Goal: Task Accomplishment & Management: Complete application form

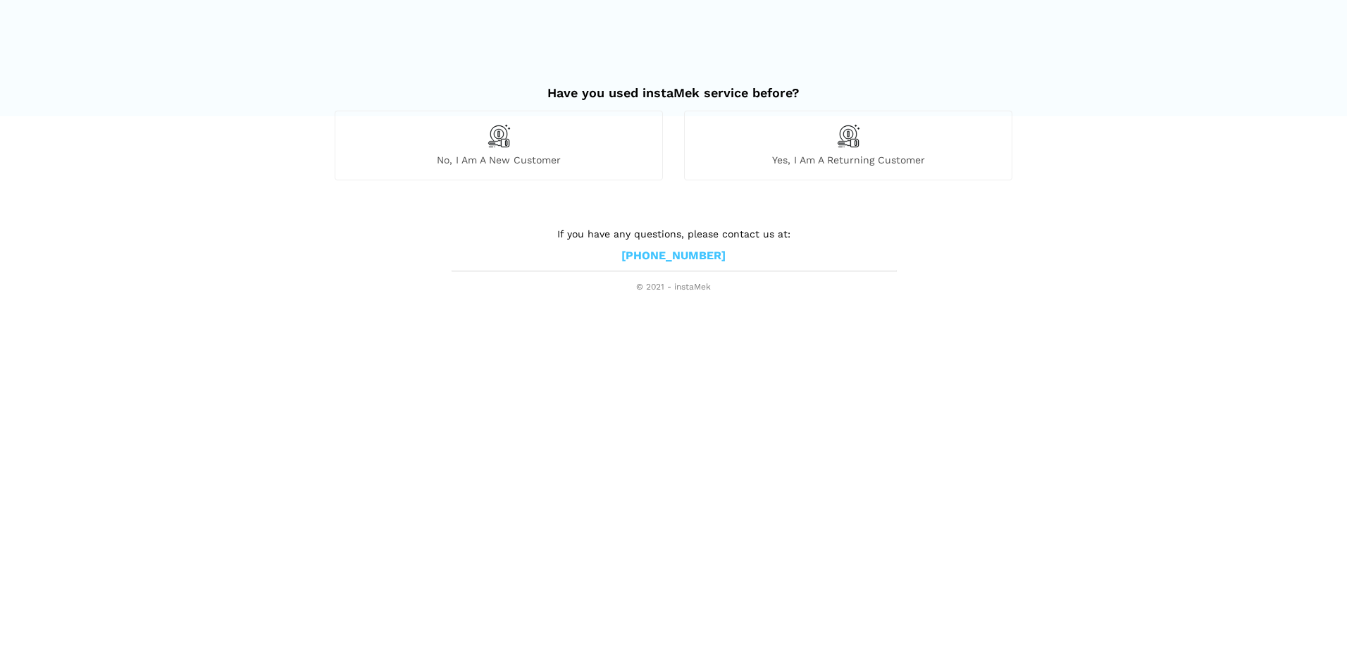
click at [571, 143] on div "No, I am a new customer" at bounding box center [499, 145] width 328 height 69
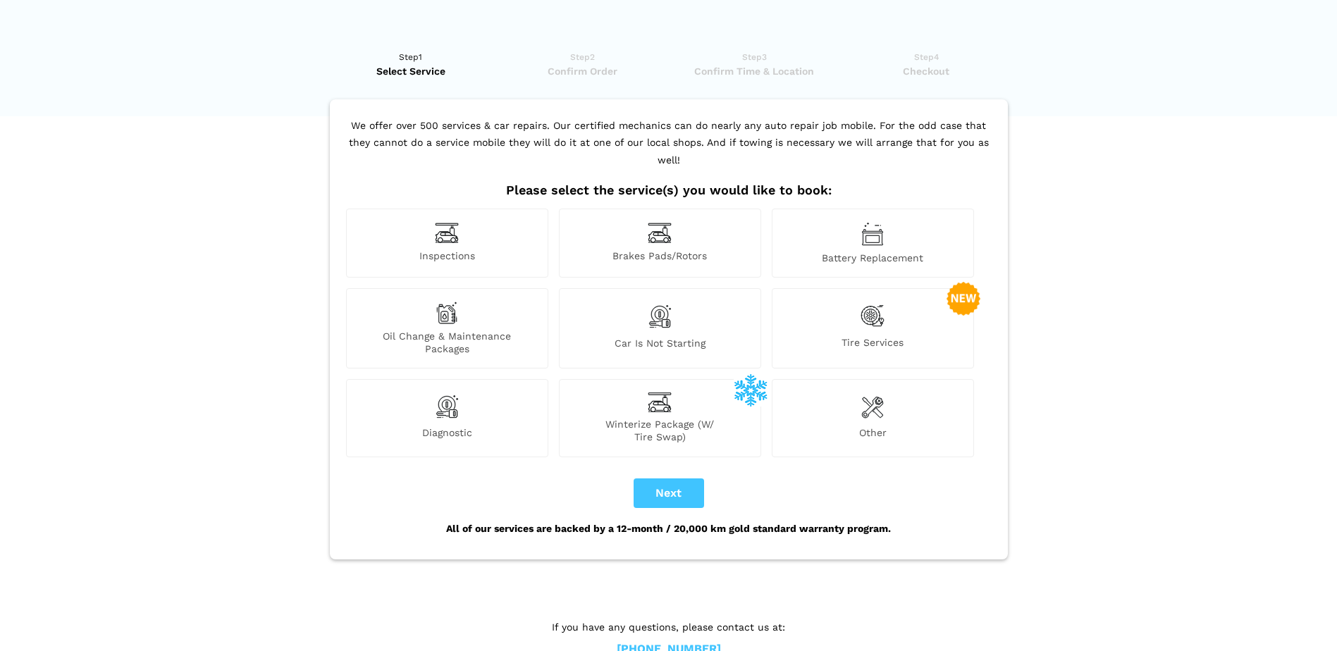
click at [495, 249] on span "Inspections" at bounding box center [447, 256] width 201 height 15
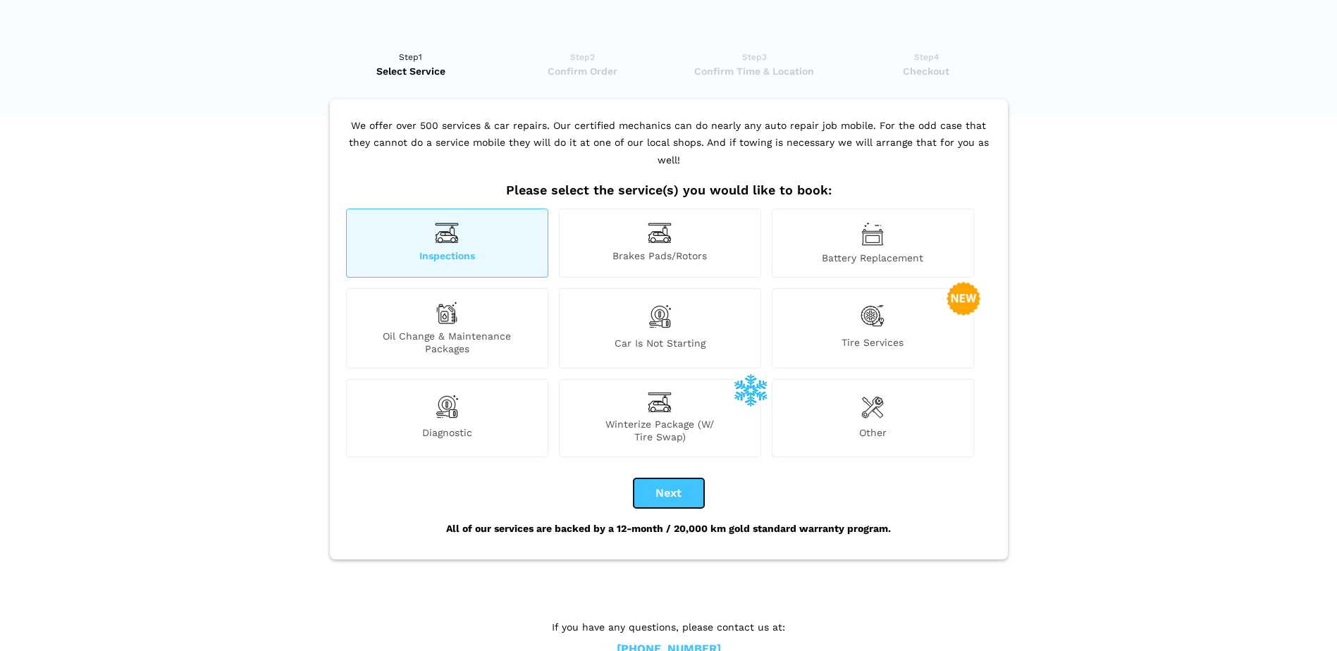
click at [690, 479] on button "Next" at bounding box center [668, 493] width 70 height 30
checkbox input "true"
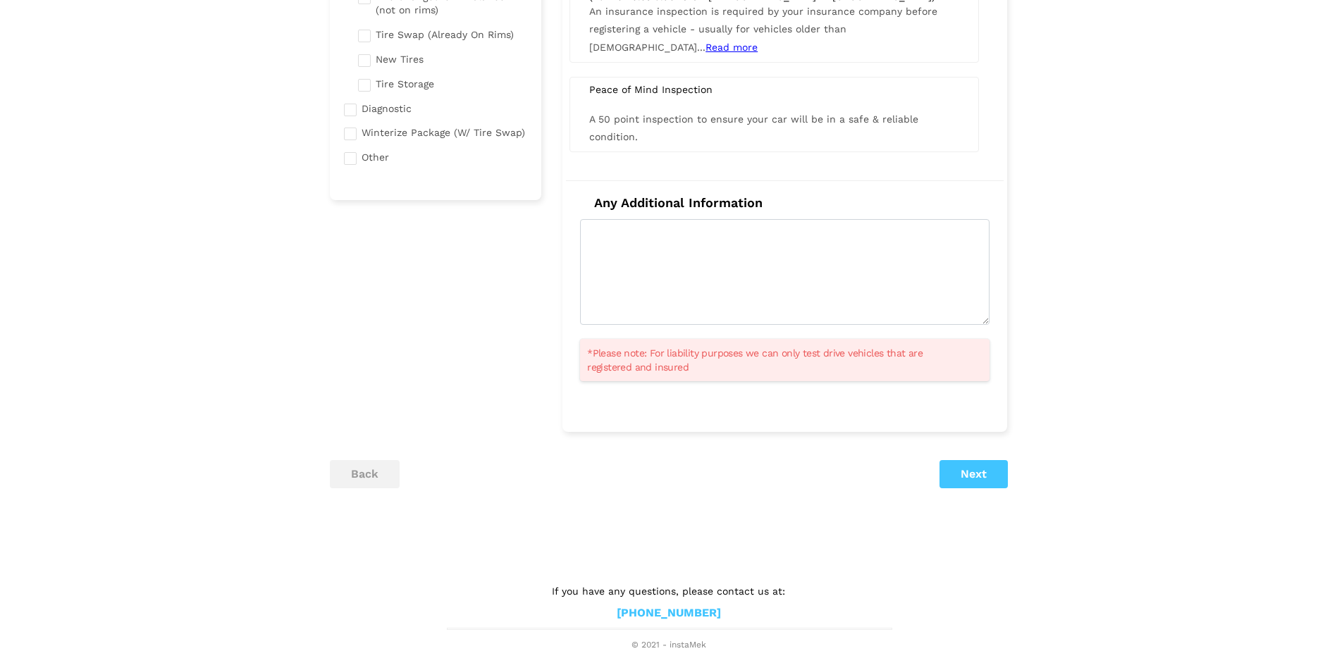
scroll to position [282, 0]
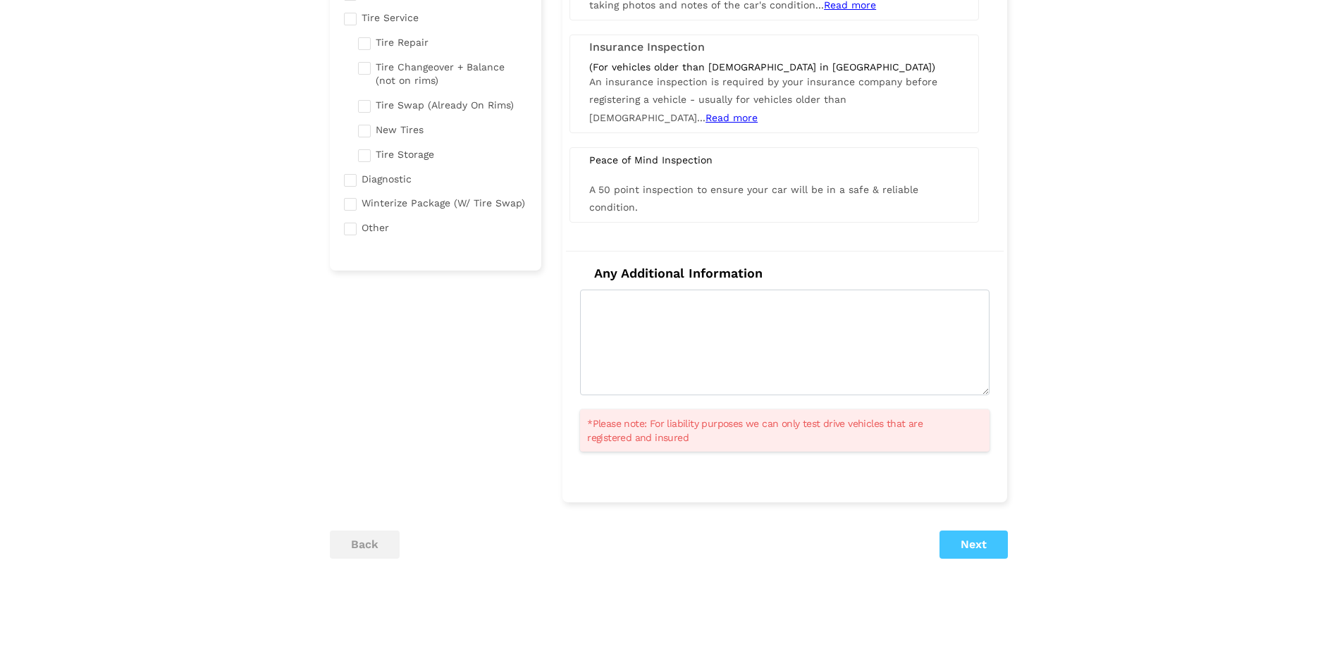
click at [969, 562] on div "Selected Service(s) 1 Inspections Brakes Pads/Rotors Tire Service" at bounding box center [668, 206] width 699 height 777
click at [977, 551] on button "Next" at bounding box center [973, 545] width 68 height 28
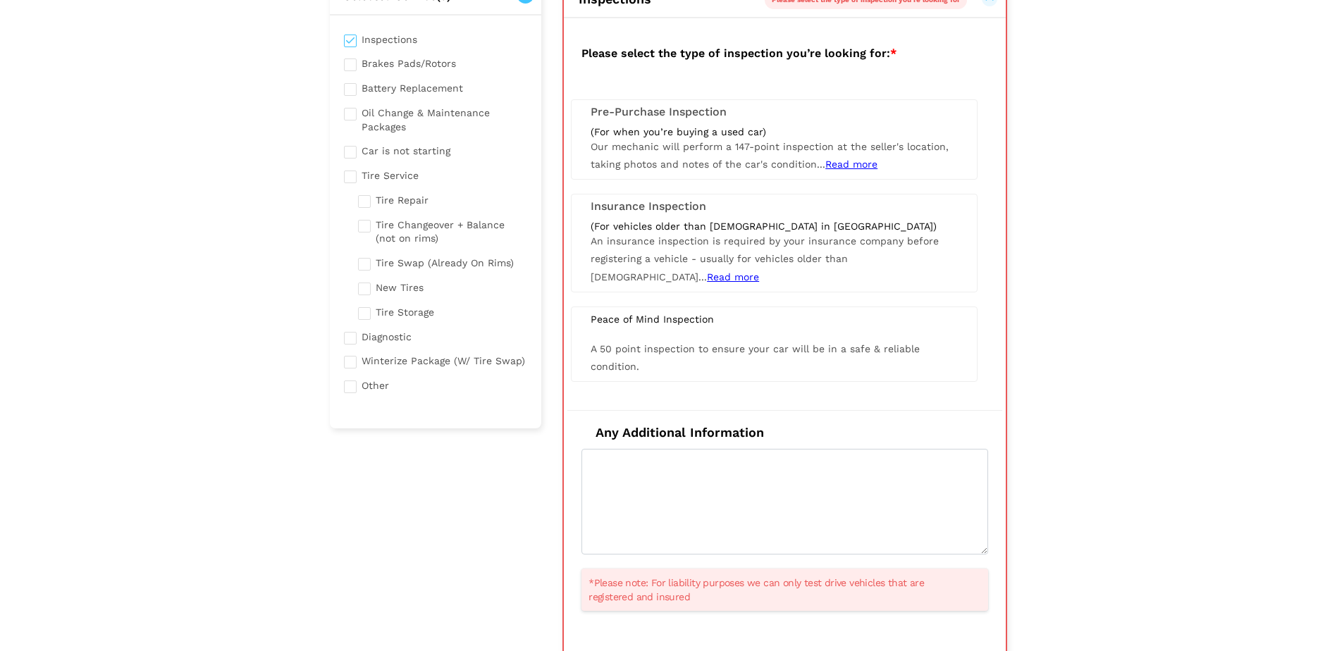
scroll to position [99, 0]
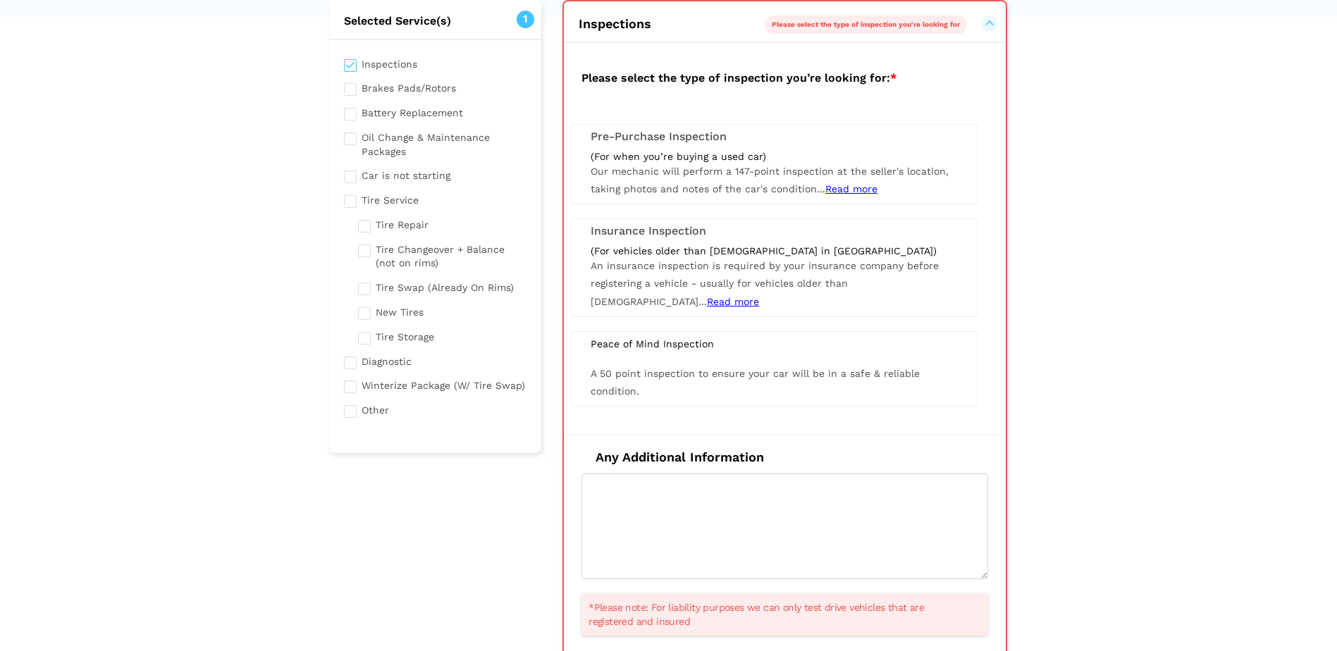
click at [861, 186] on span "Read more" at bounding box center [851, 188] width 52 height 11
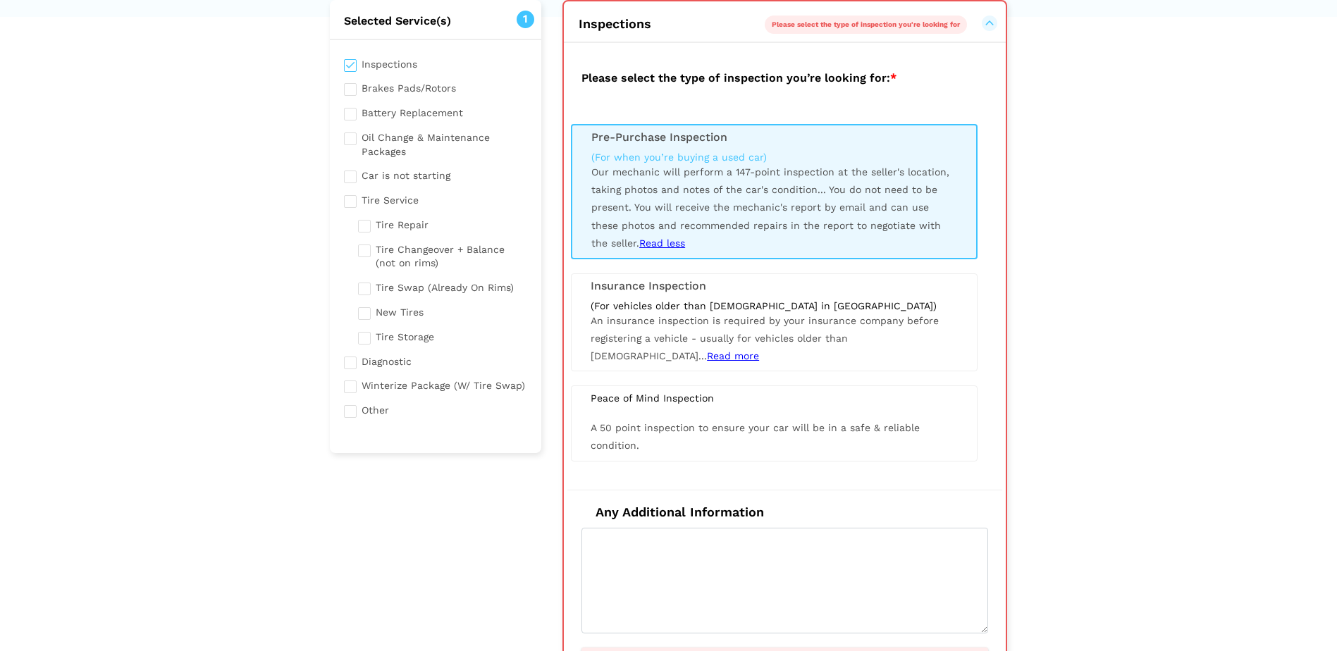
click at [759, 350] on span "Read more" at bounding box center [733, 355] width 52 height 11
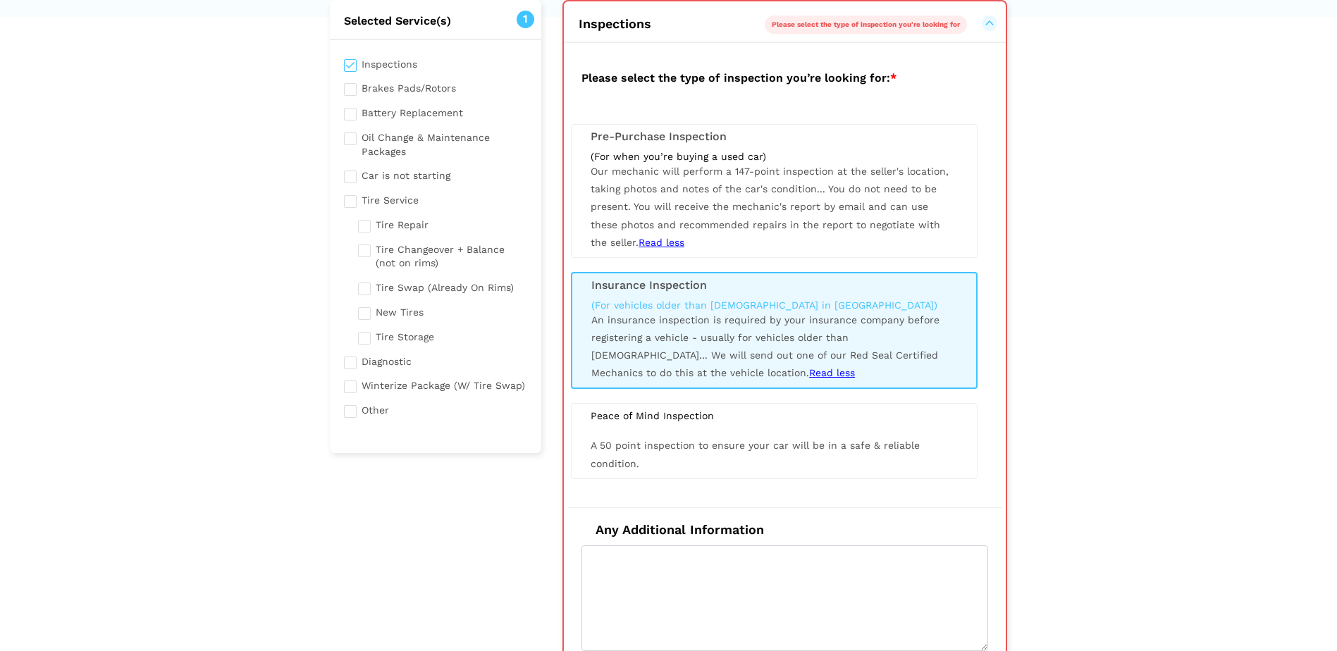
click at [852, 212] on span "You do not need to be present. You will receive the mechanic's report by email …" at bounding box center [764, 215] width 349 height 65
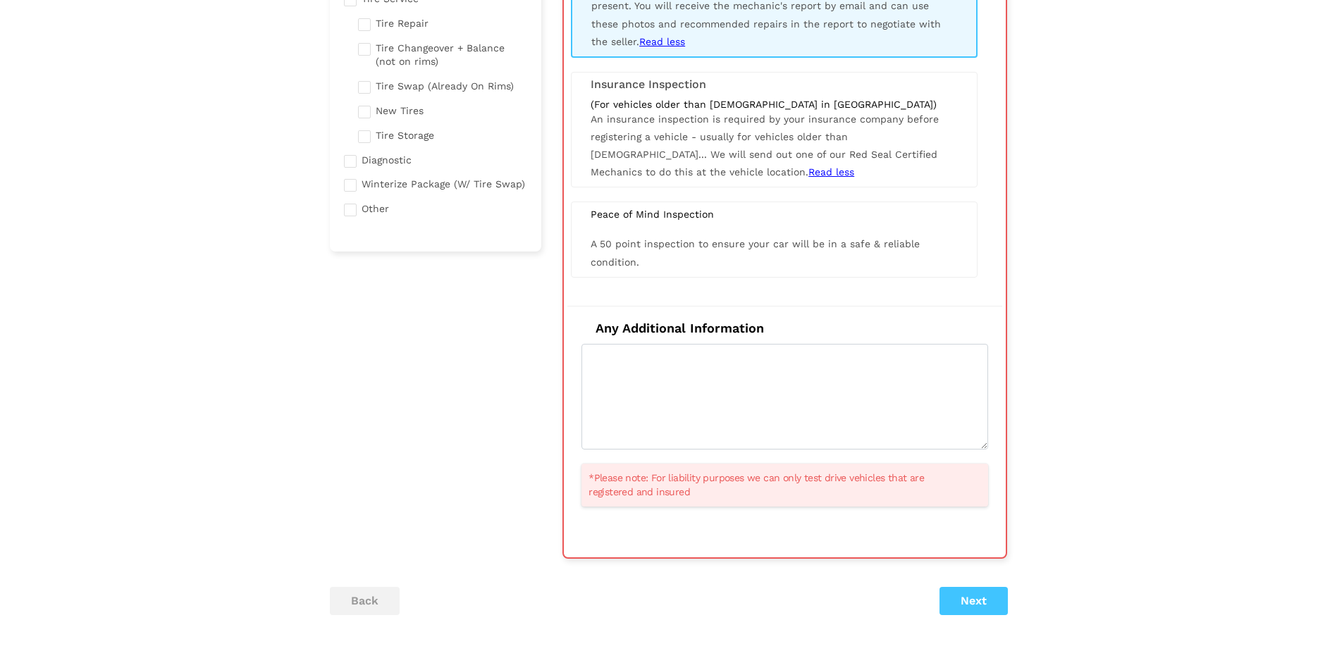
scroll to position [381, 0]
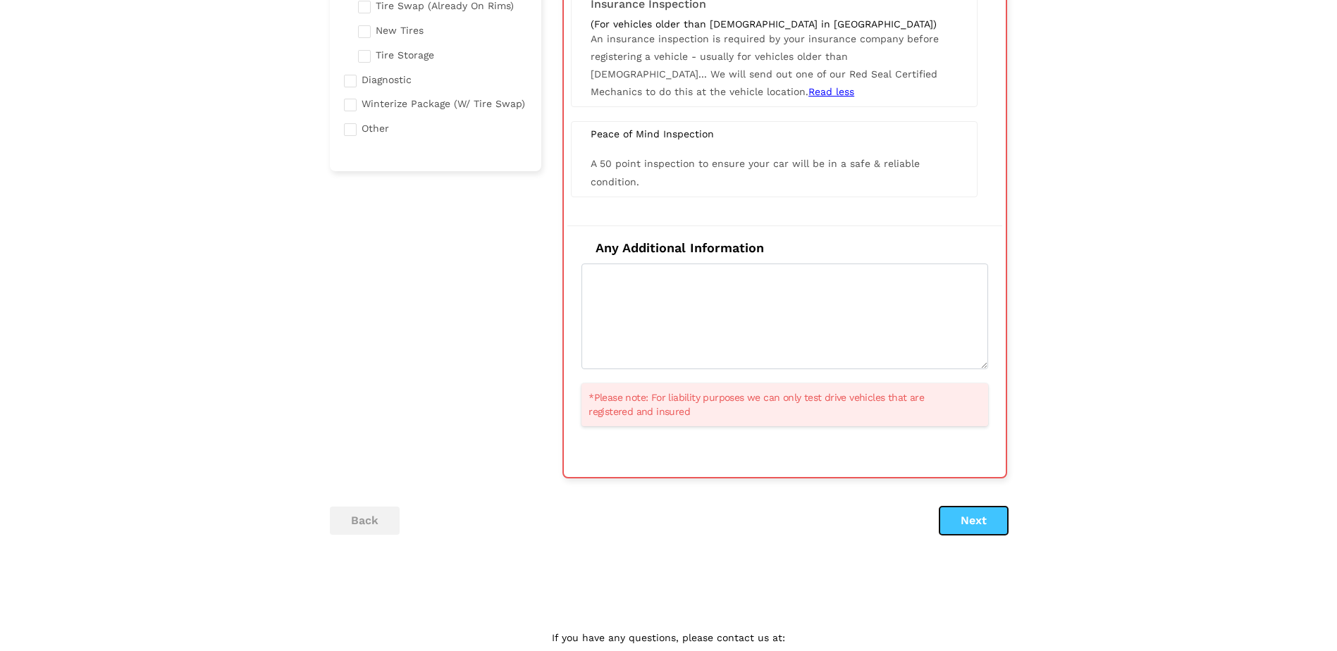
click at [978, 524] on button "Next" at bounding box center [973, 521] width 68 height 28
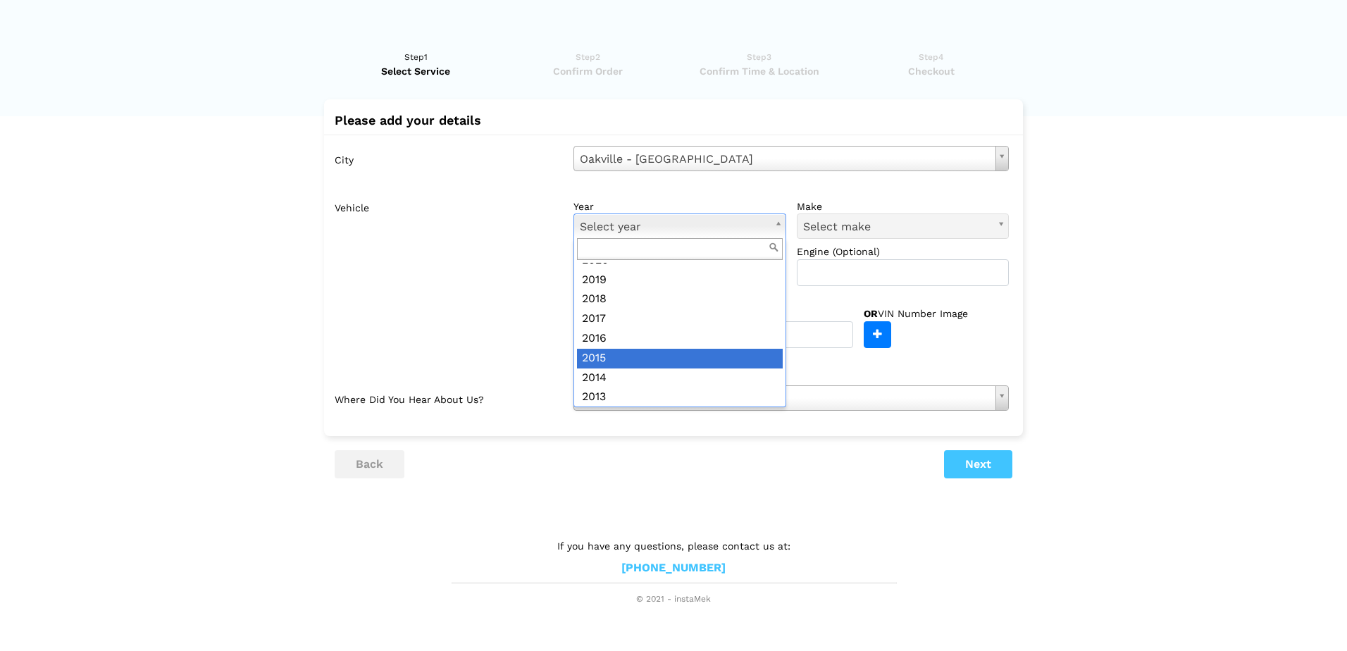
scroll to position [141, 0]
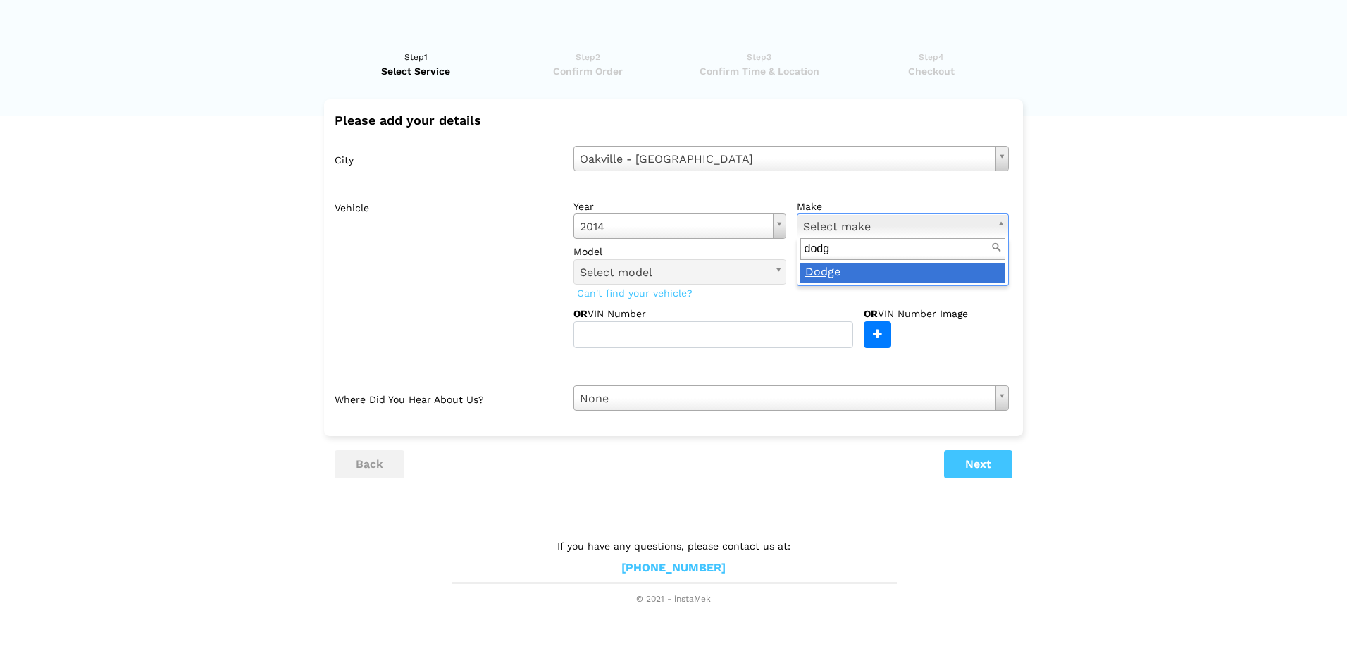
type input "dodg"
drag, startPoint x: 864, startPoint y: 274, endPoint x: 817, endPoint y: 280, distance: 46.8
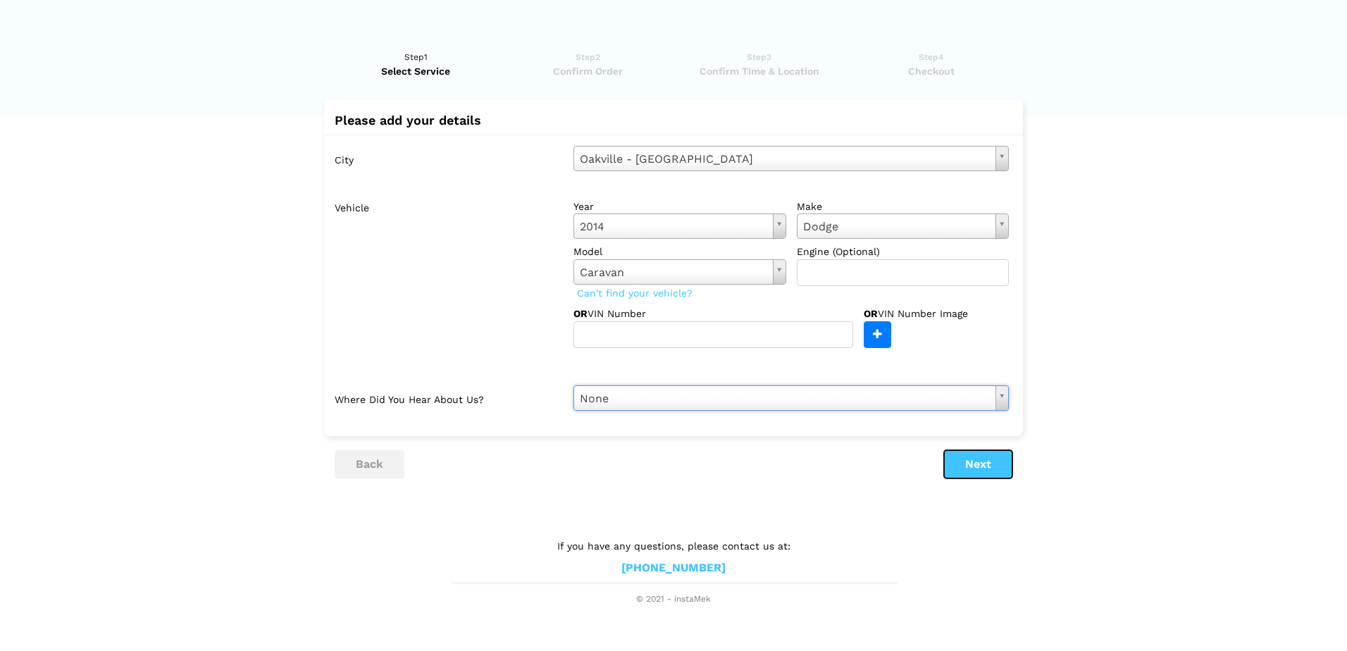
click at [968, 471] on button "Next" at bounding box center [978, 464] width 68 height 28
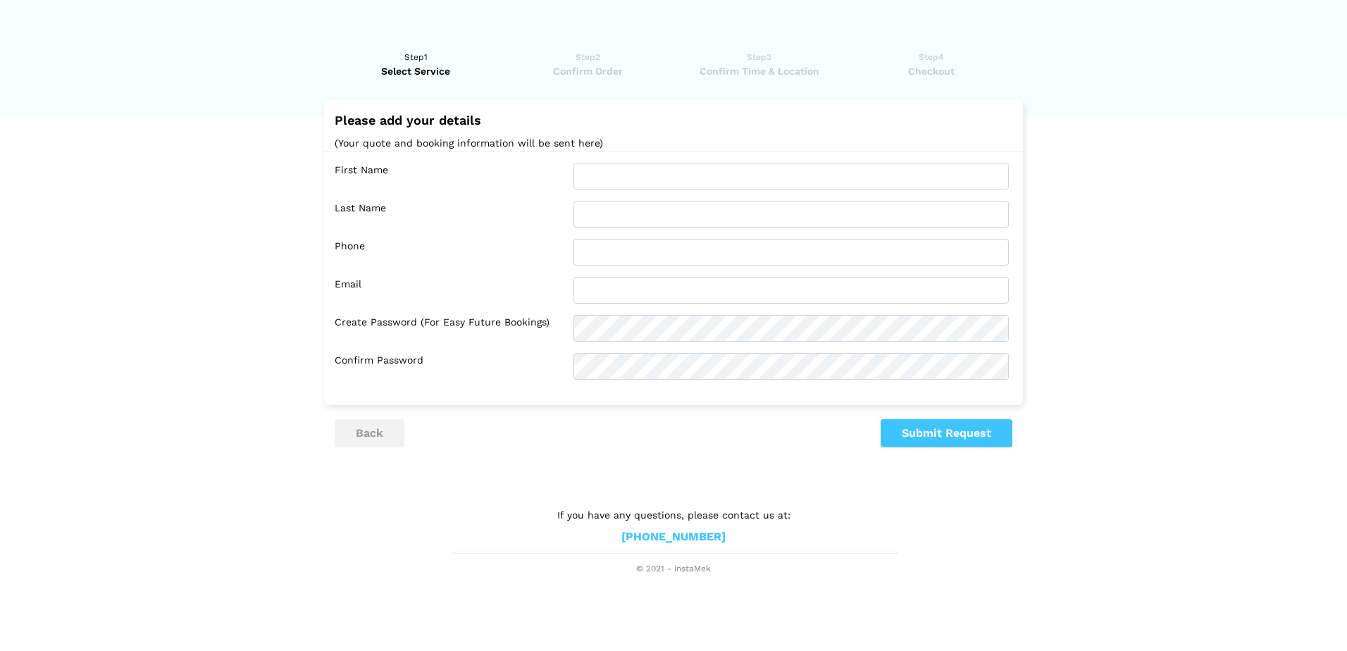
click at [702, 538] on link "[PHONE_NUMBER]" at bounding box center [673, 537] width 104 height 15
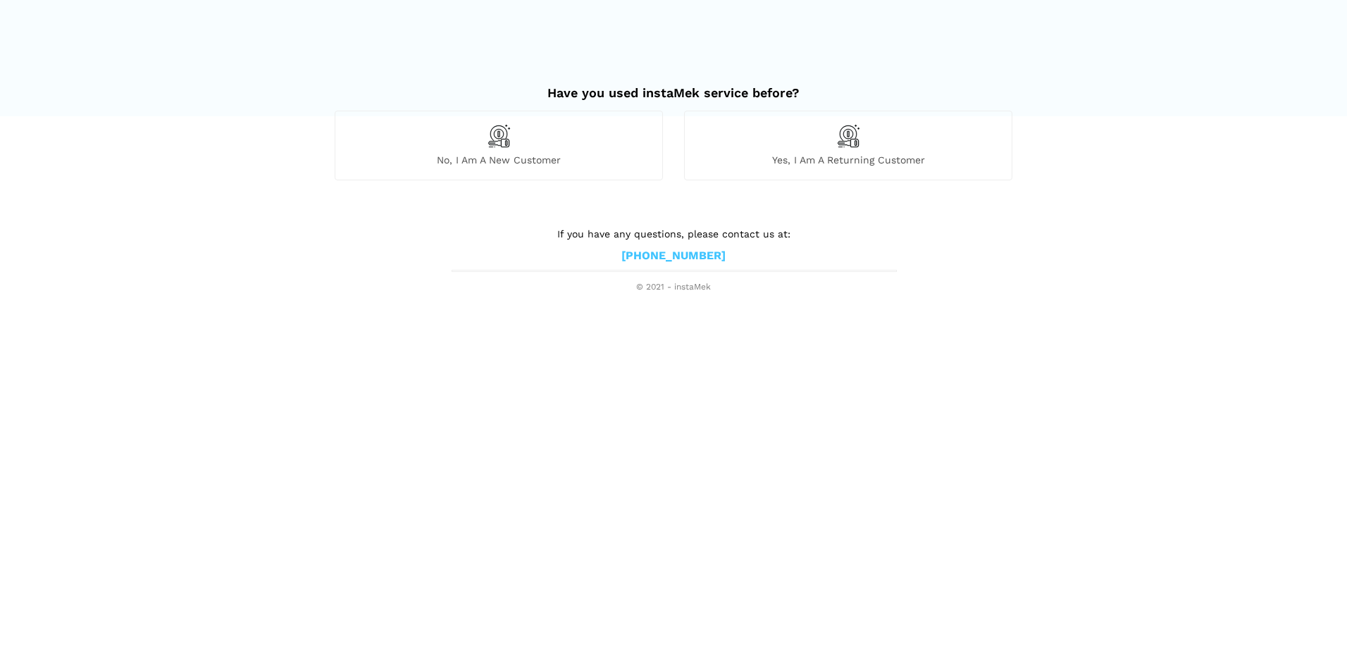
click at [512, 153] on div "No, I am a new customer" at bounding box center [499, 145] width 328 height 69
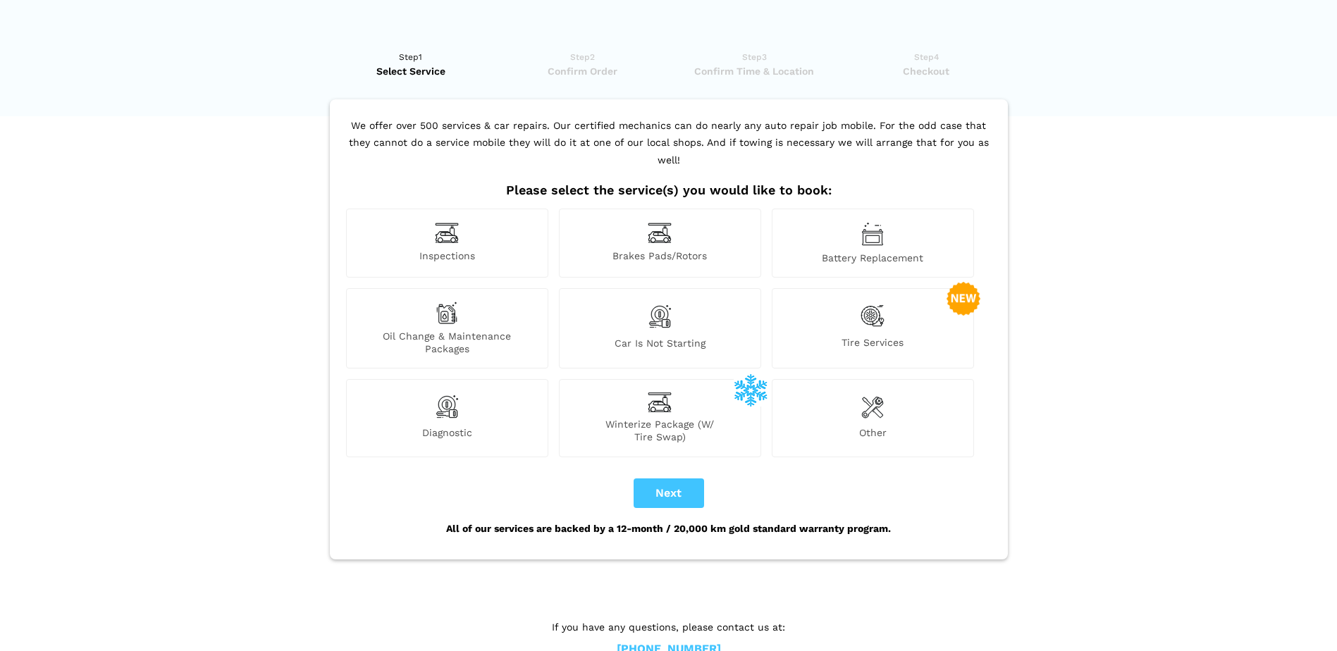
click at [483, 308] on div "Oil Change & Maintenance Packages" at bounding box center [447, 328] width 202 height 80
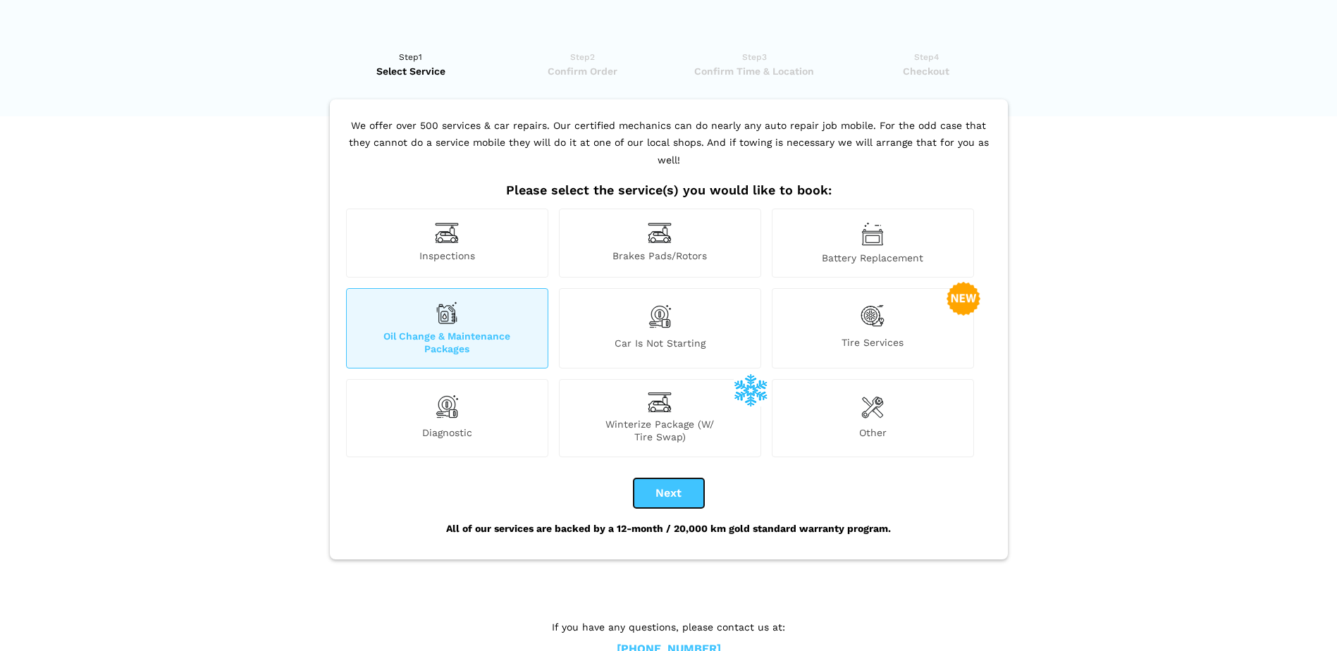
click at [652, 478] on button "Next" at bounding box center [668, 493] width 70 height 30
checkbox input "true"
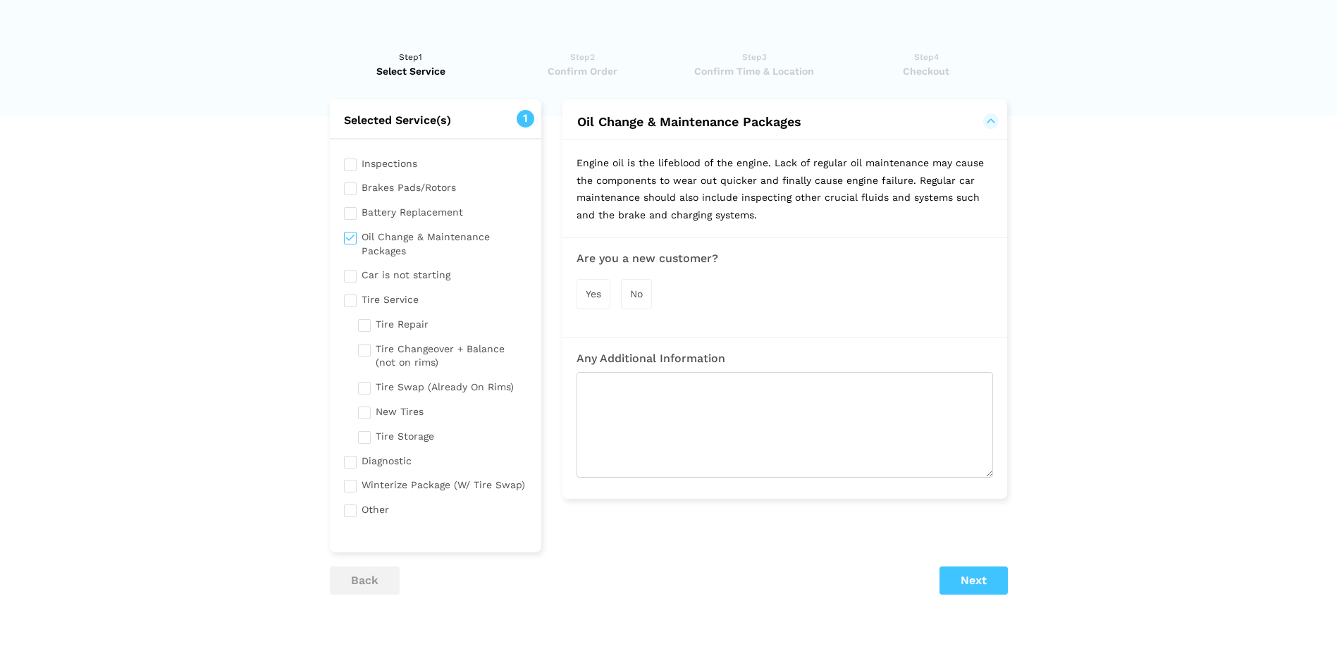
click at [598, 293] on span "Yes" at bounding box center [593, 293] width 16 height 11
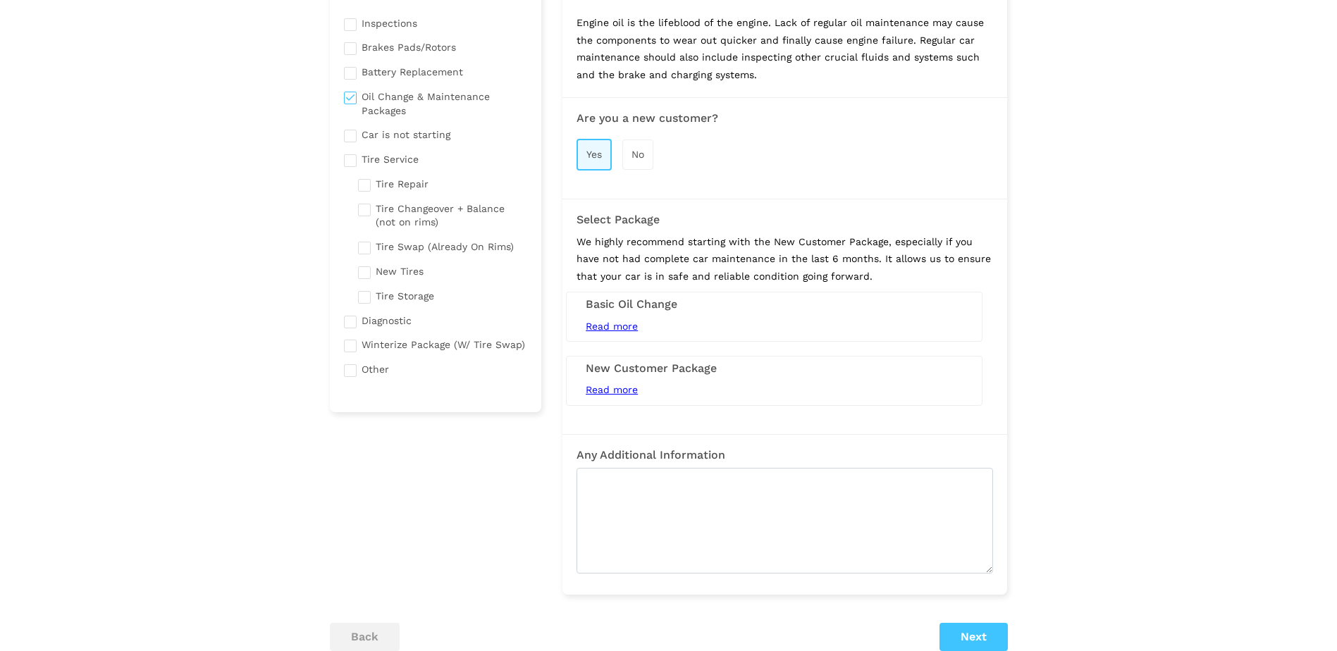
scroll to position [141, 0]
click at [622, 388] on span "Read more" at bounding box center [611, 388] width 52 height 11
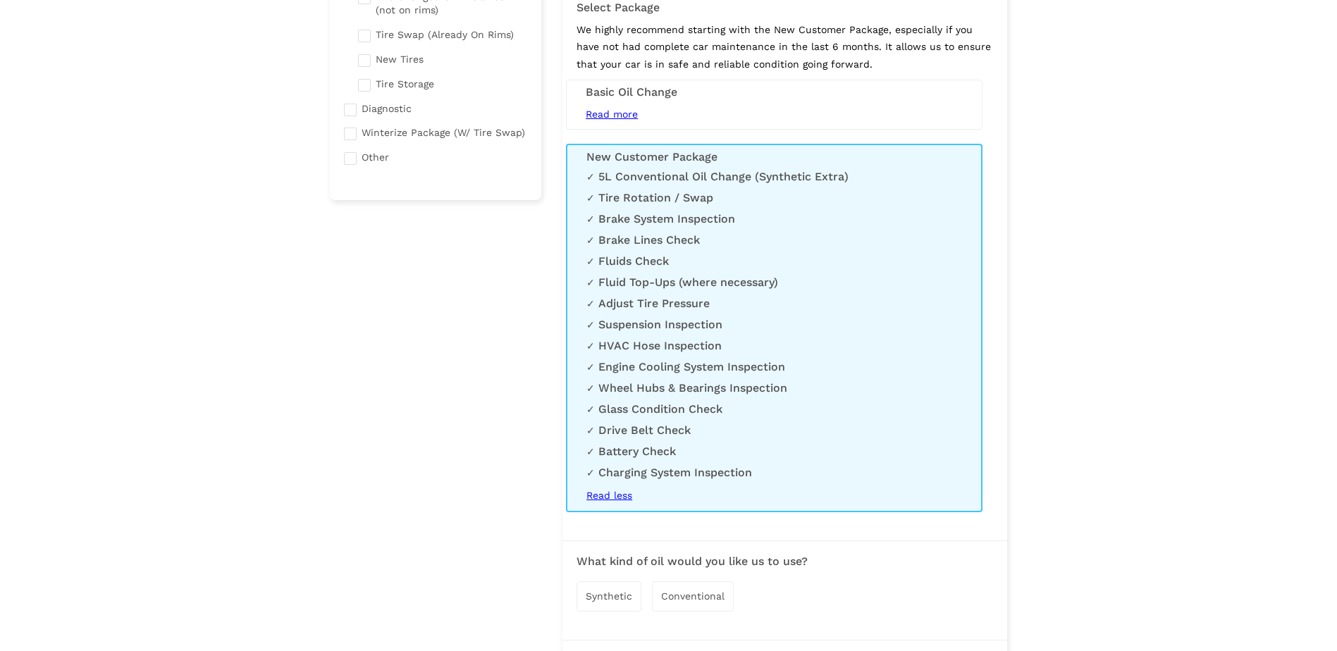
scroll to position [423, 0]
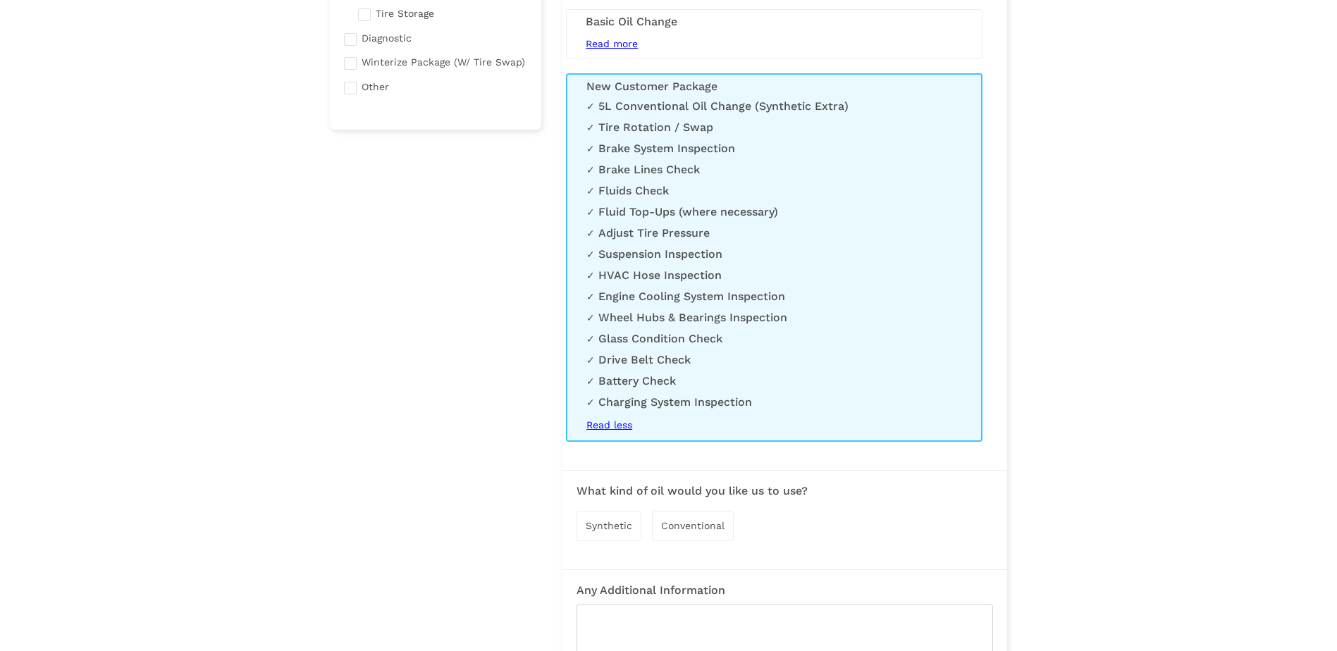
click at [612, 524] on span "Synthetic" at bounding box center [608, 525] width 47 height 11
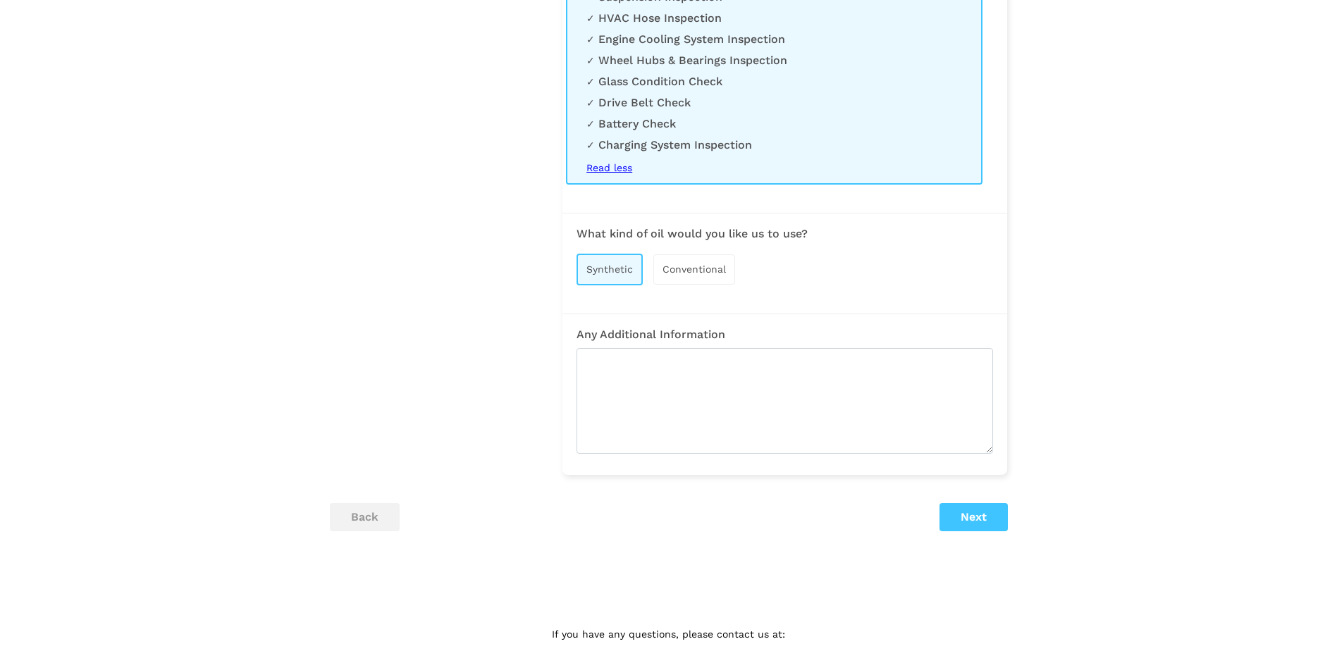
scroll to position [724, 0]
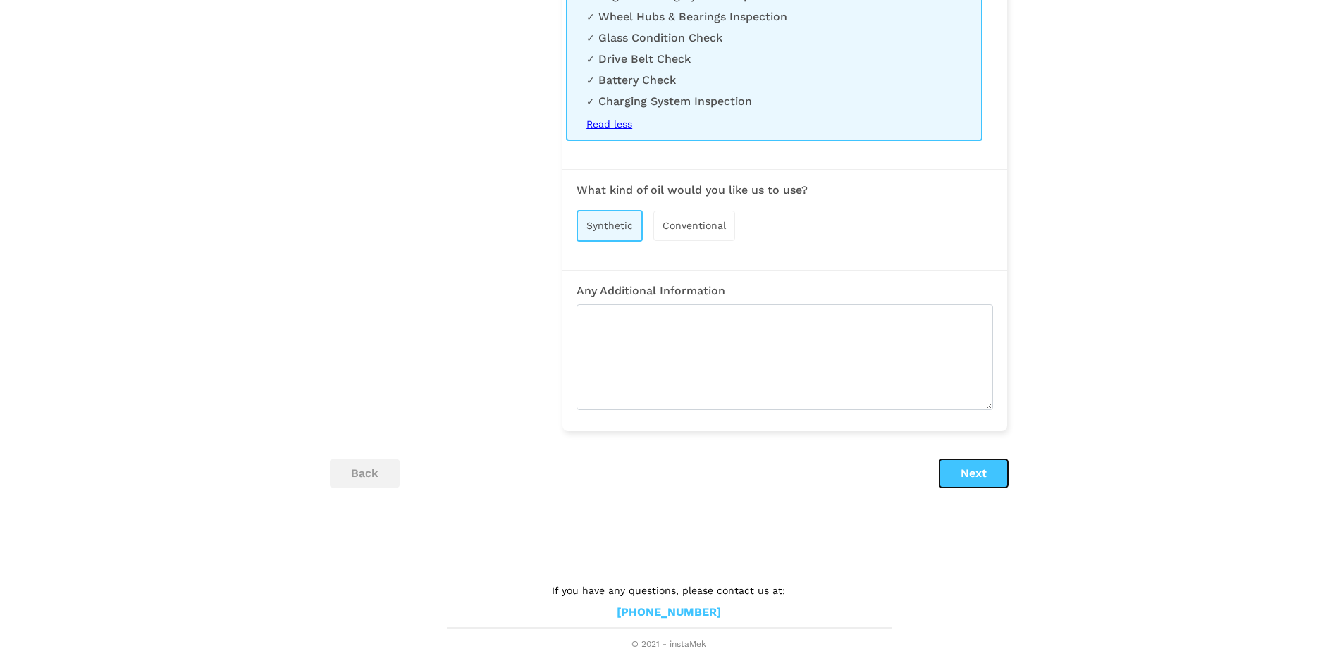
click at [959, 466] on button "Next" at bounding box center [973, 473] width 68 height 28
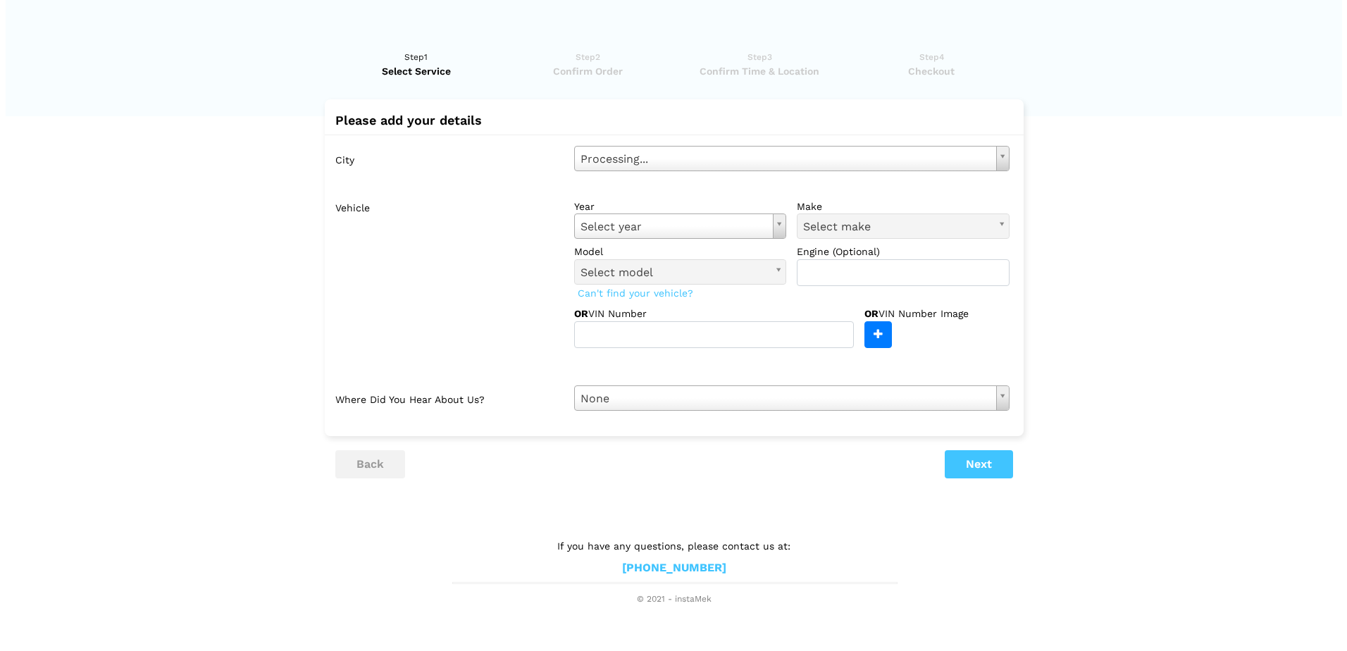
scroll to position [0, 0]
